Goal: Use online tool/utility: Utilize a website feature to perform a specific function

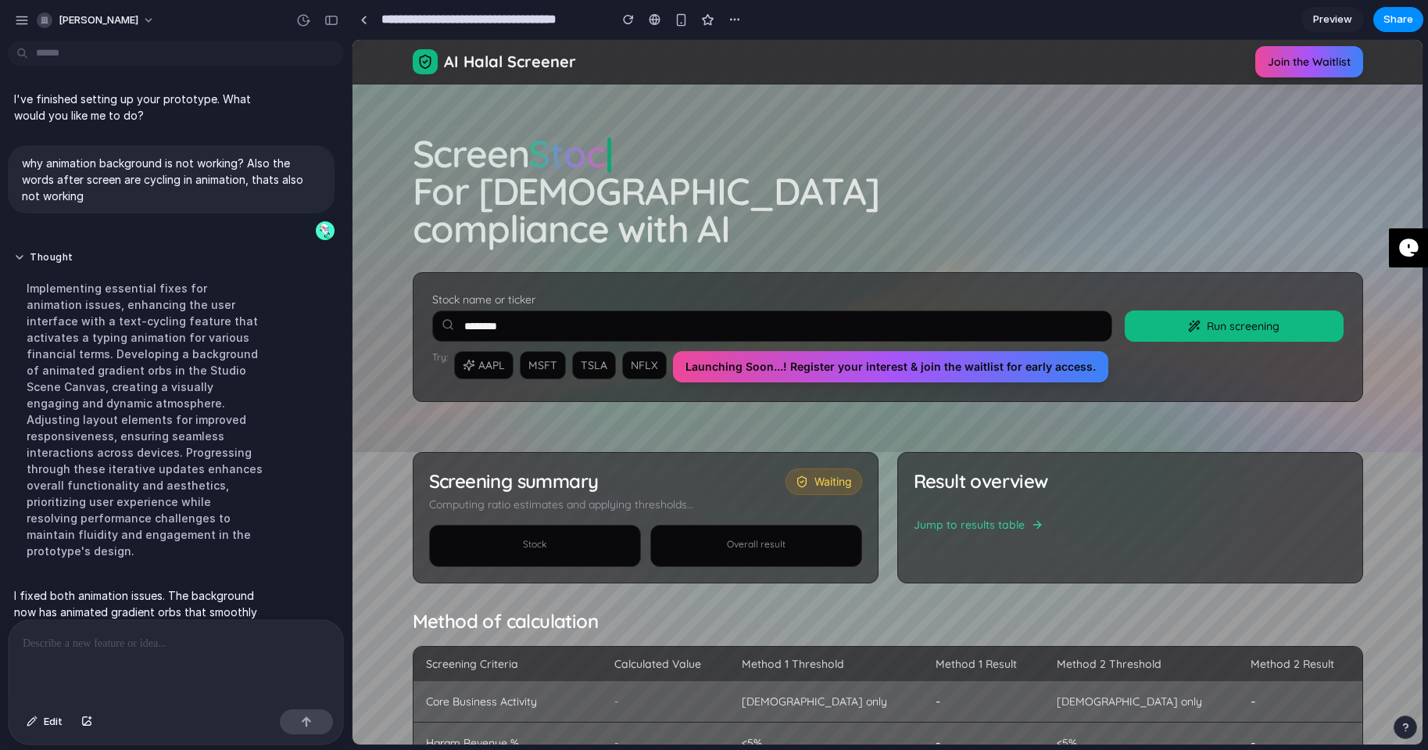
scroll to position [72, 0]
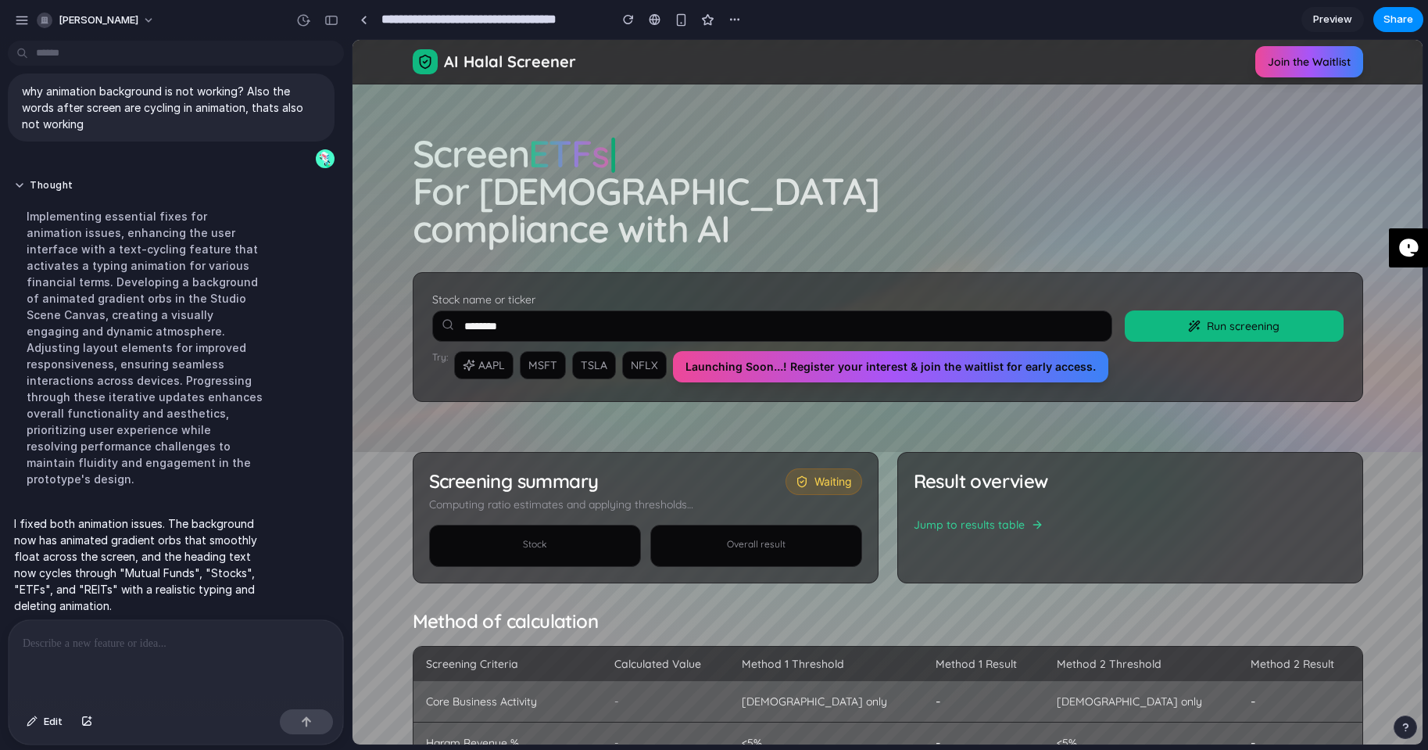
click at [113, 206] on div "Implementing essential fixes for animation issues, enhancing the user interface…" at bounding box center [144, 348] width 261 height 298
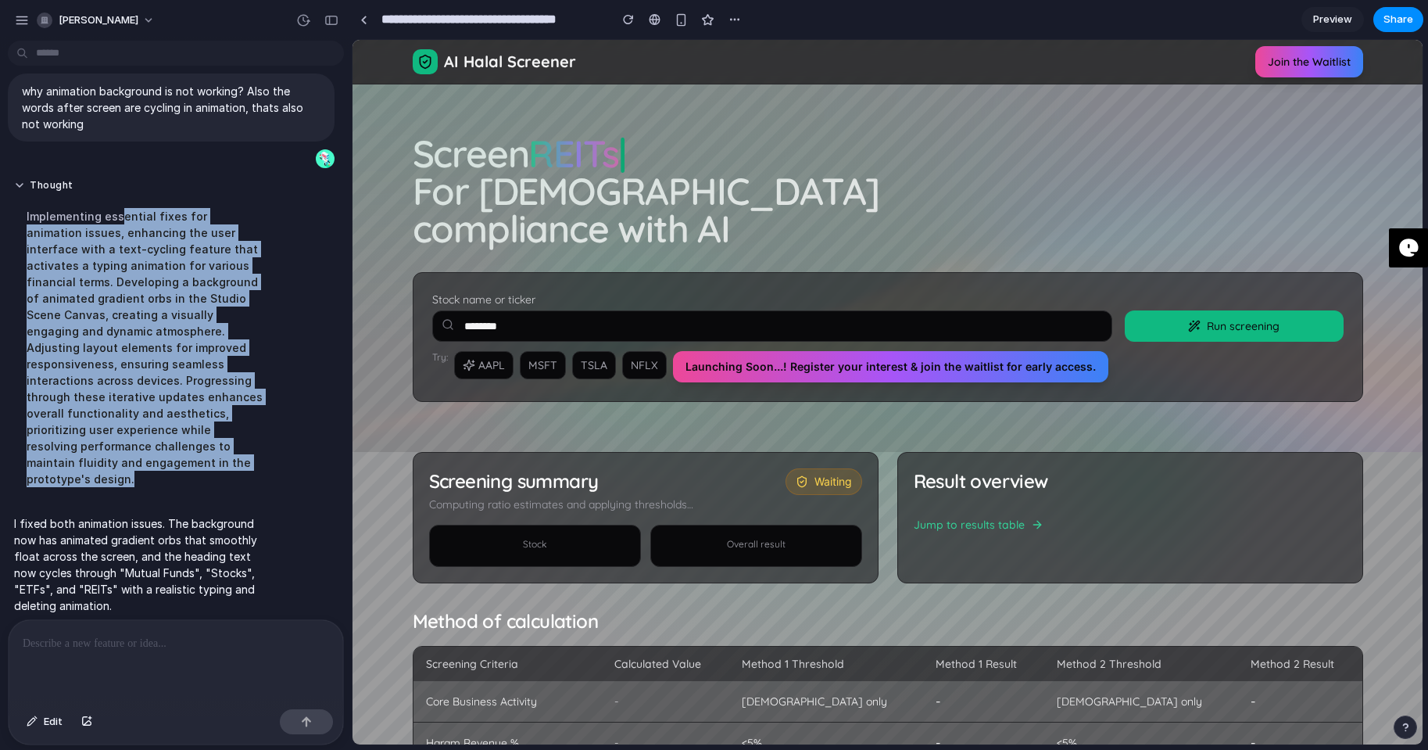
drag, startPoint x: 121, startPoint y: 217, endPoint x: 181, endPoint y: 458, distance: 248.9
click at [181, 458] on div "Implementing essential fixes for animation issues, enhancing the user interface…" at bounding box center [144, 348] width 261 height 298
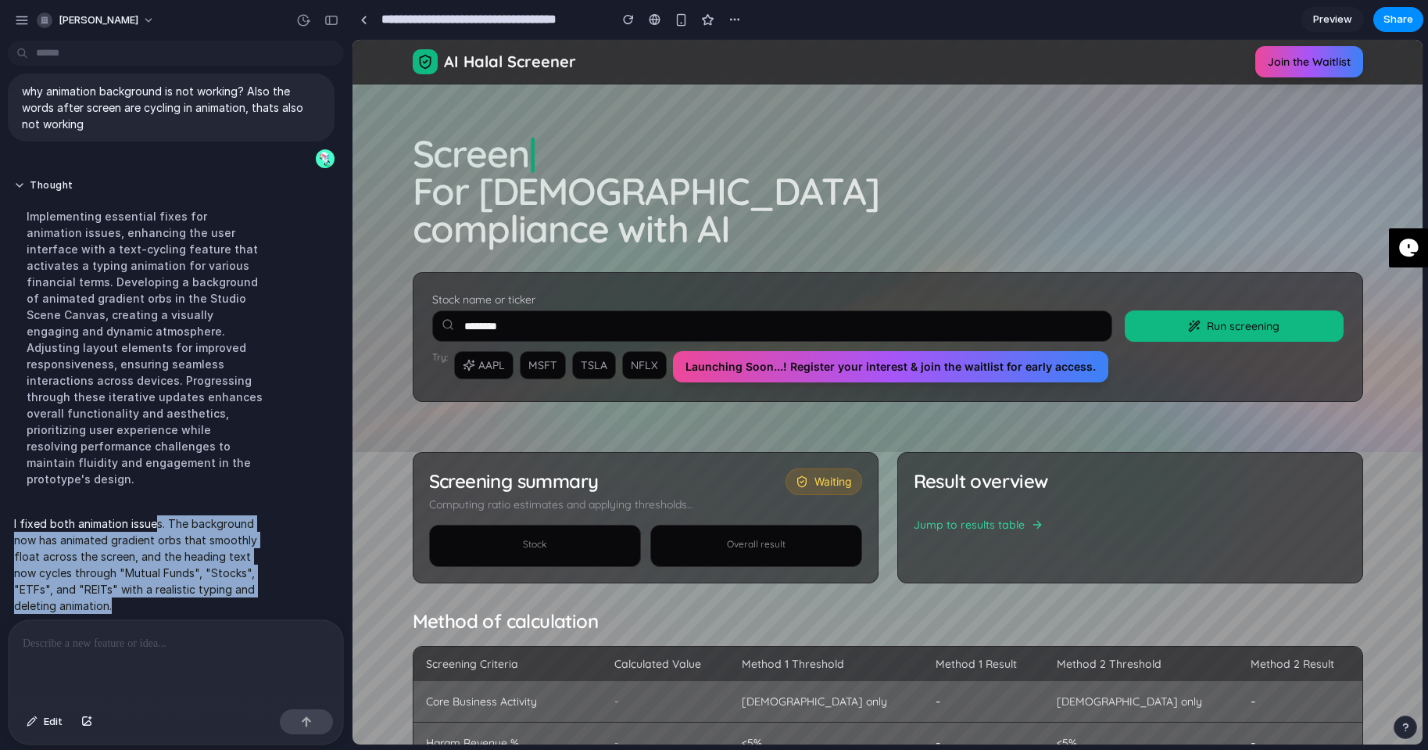
drag, startPoint x: 156, startPoint y: 502, endPoint x: 133, endPoint y: 589, distance: 90.6
click at [133, 589] on p "I fixed both animation issues. The background now has animated gradient orbs th…" at bounding box center [144, 564] width 261 height 98
click at [684, 20] on div "button" at bounding box center [681, 19] width 13 height 13
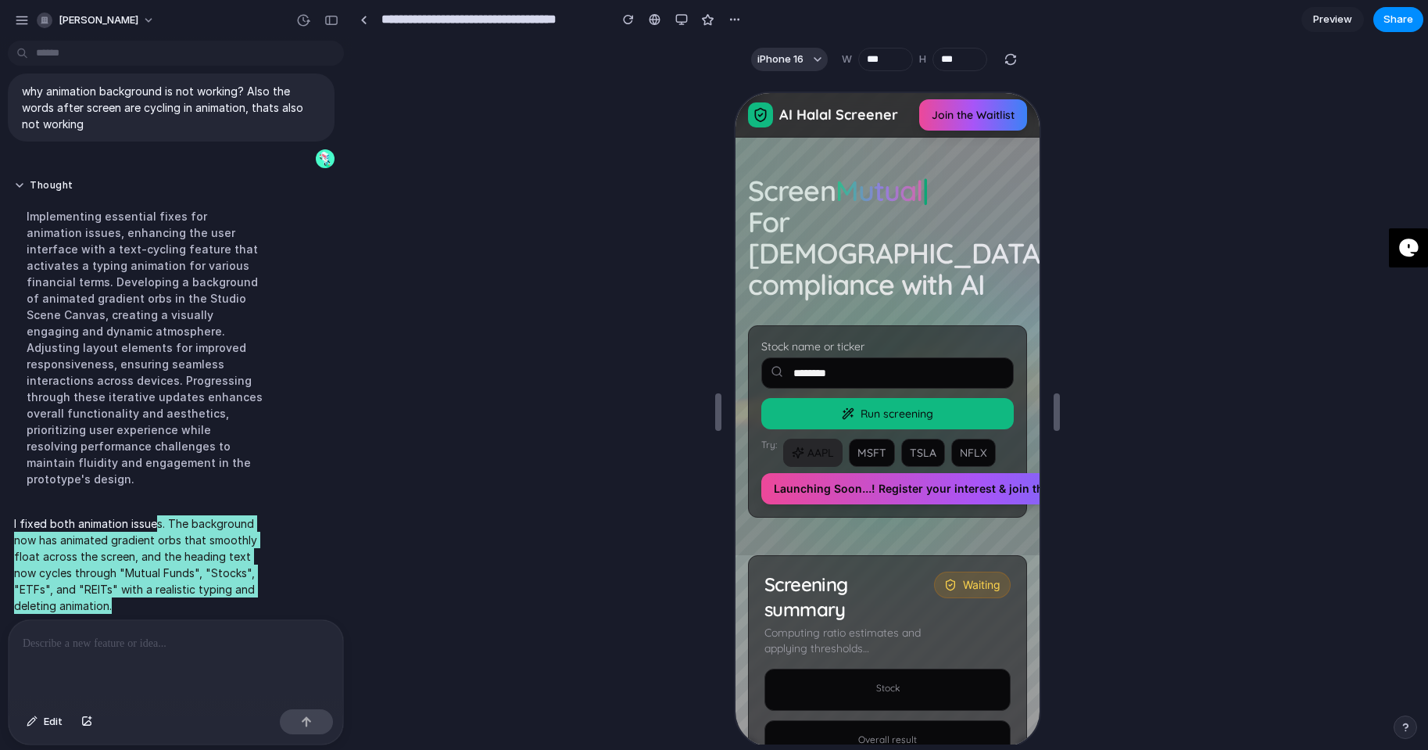
click at [827, 437] on button "AAPL" at bounding box center [811, 451] width 59 height 28
click at [815, 437] on button "AAPL" at bounding box center [811, 451] width 59 height 28
click at [864, 437] on button "MSFT" at bounding box center [870, 451] width 46 height 28
click at [915, 437] on button "TSLA" at bounding box center [922, 451] width 44 height 28
click at [893, 396] on button "Run screening" at bounding box center [886, 411] width 252 height 31
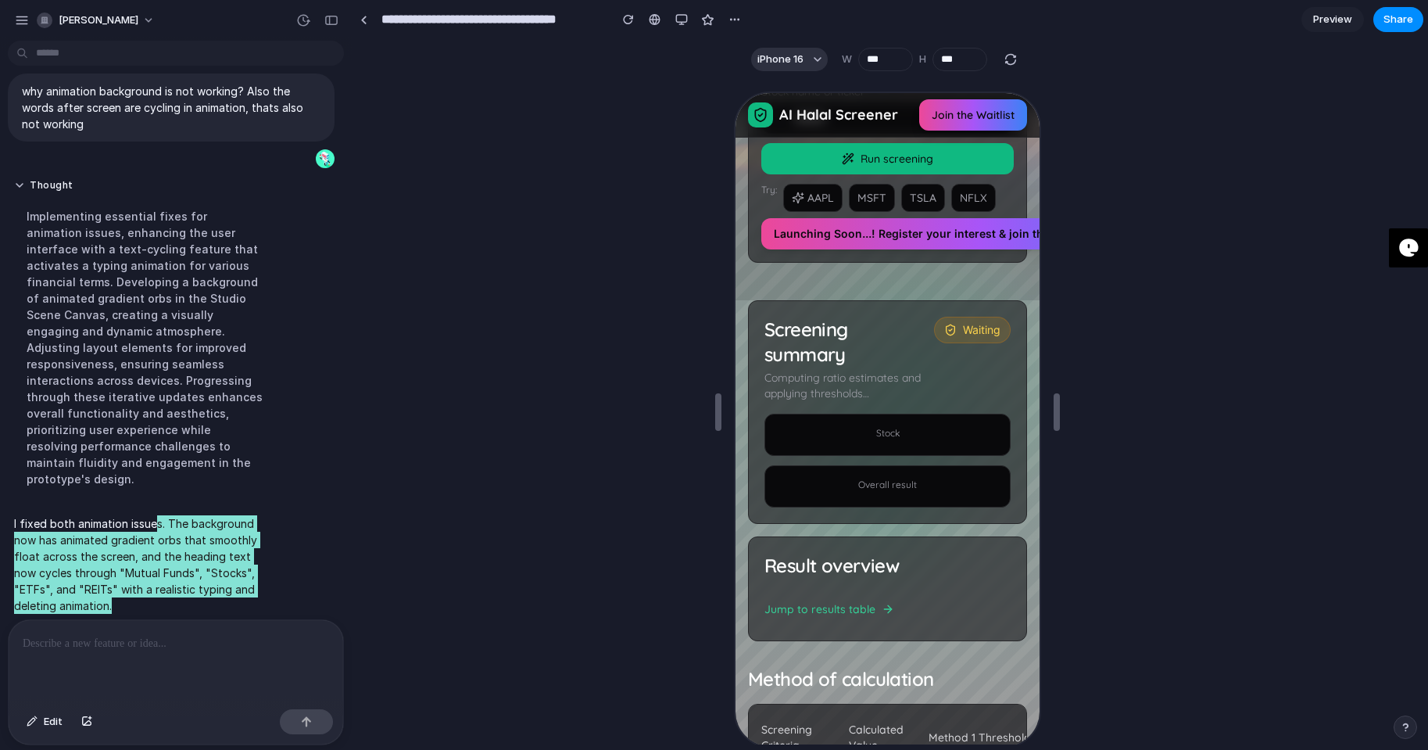
scroll to position [234, 0]
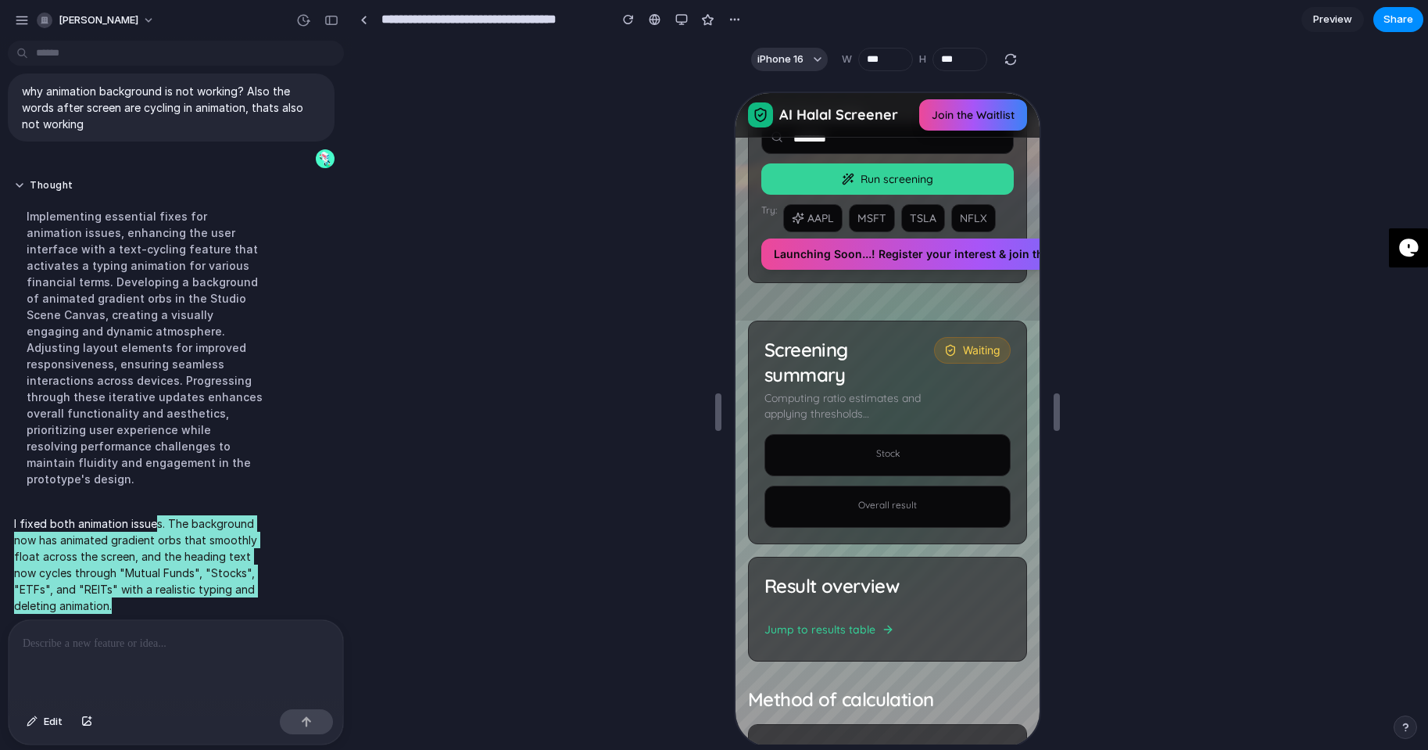
click at [933, 162] on button "Run screening" at bounding box center [886, 177] width 252 height 31
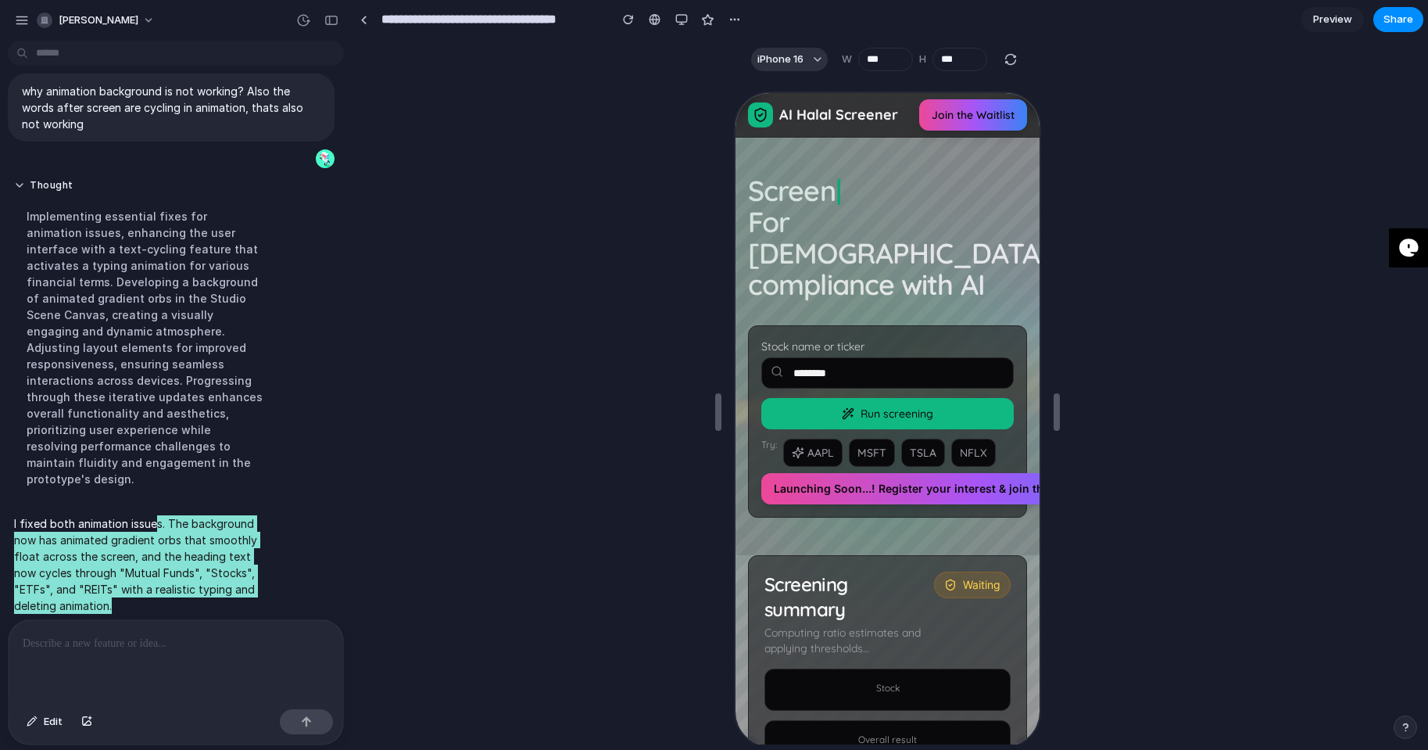
scroll to position [0, 0]
click at [947, 110] on span "Join the Waitlist" at bounding box center [971, 114] width 87 height 16
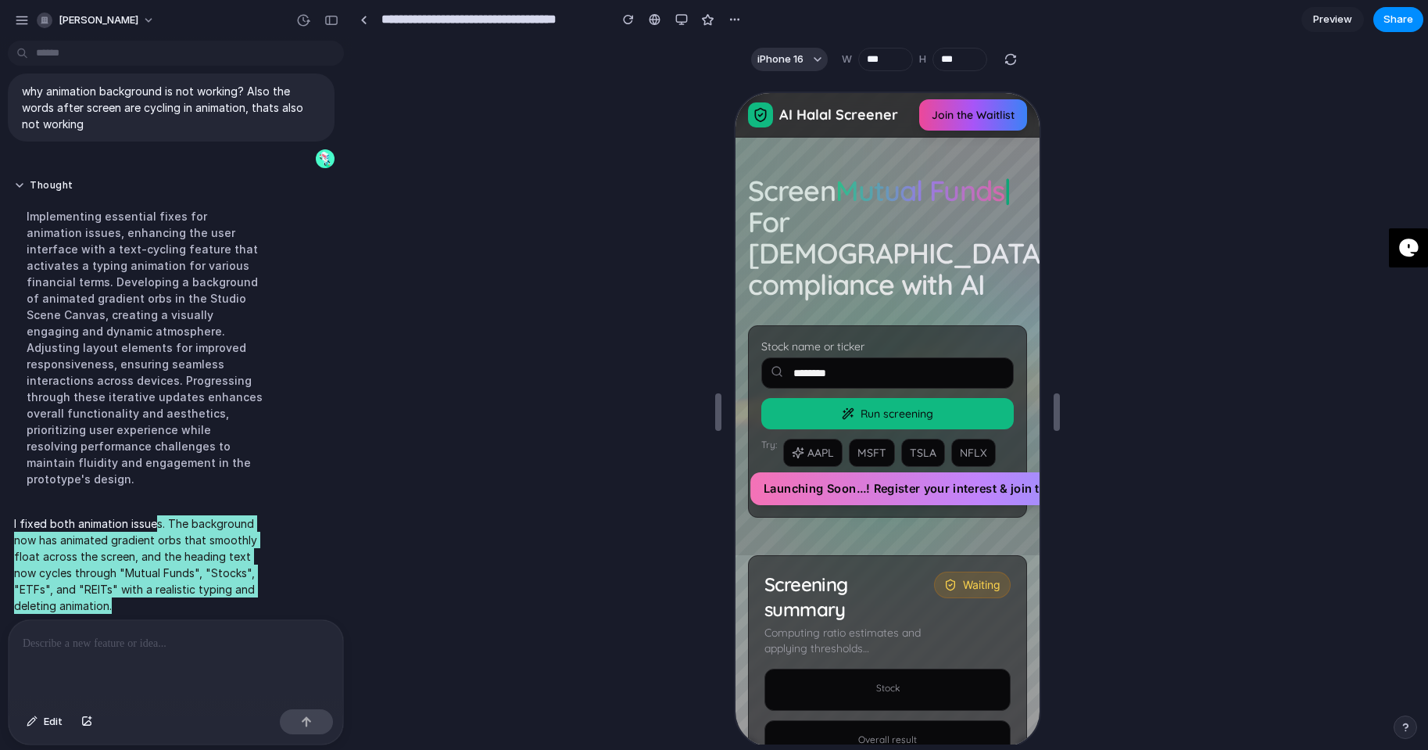
click at [882, 471] on button "Launching Soon...! Register your interest & join the waitlist for early access." at bounding box center [977, 487] width 457 height 33
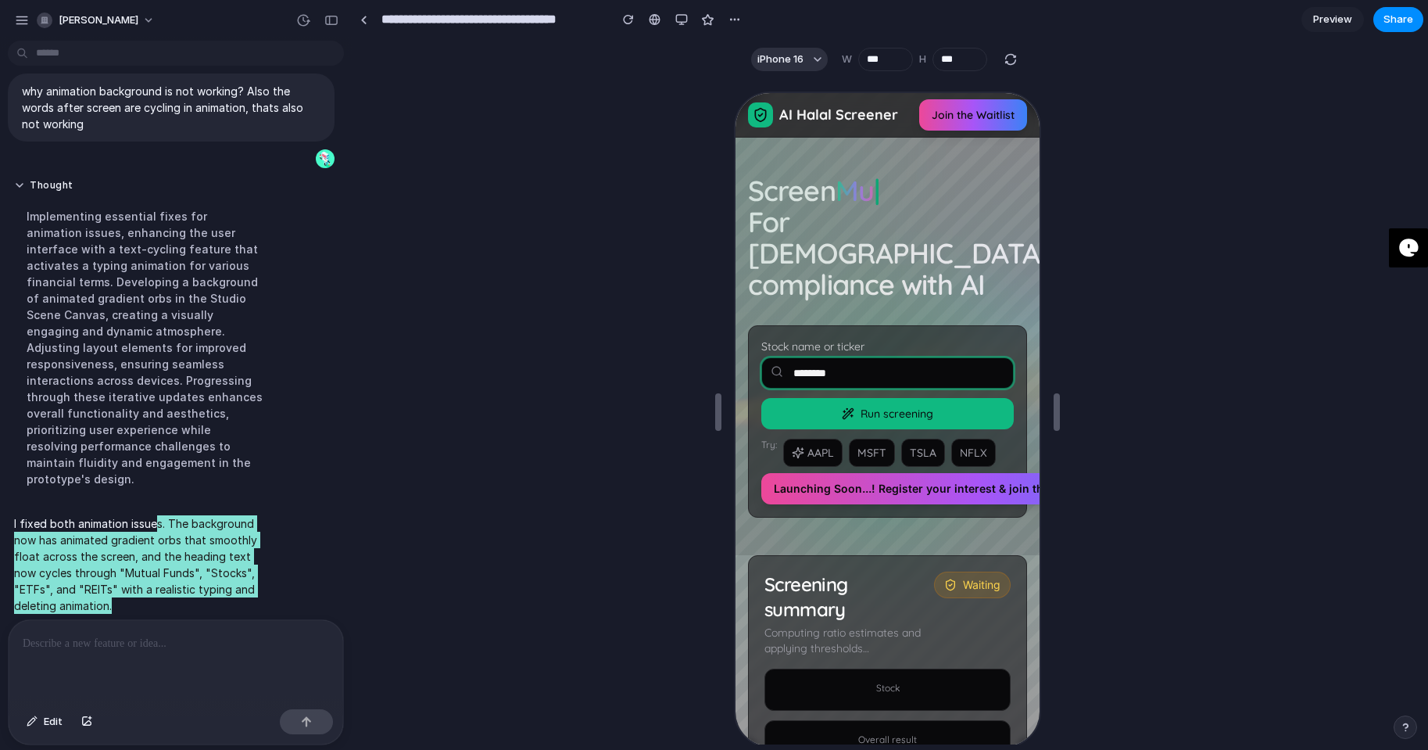
click at [900, 356] on input "********" at bounding box center [886, 371] width 252 height 31
click at [886, 404] on span "Run screening" at bounding box center [895, 412] width 73 height 16
